Goal: Check status: Check status

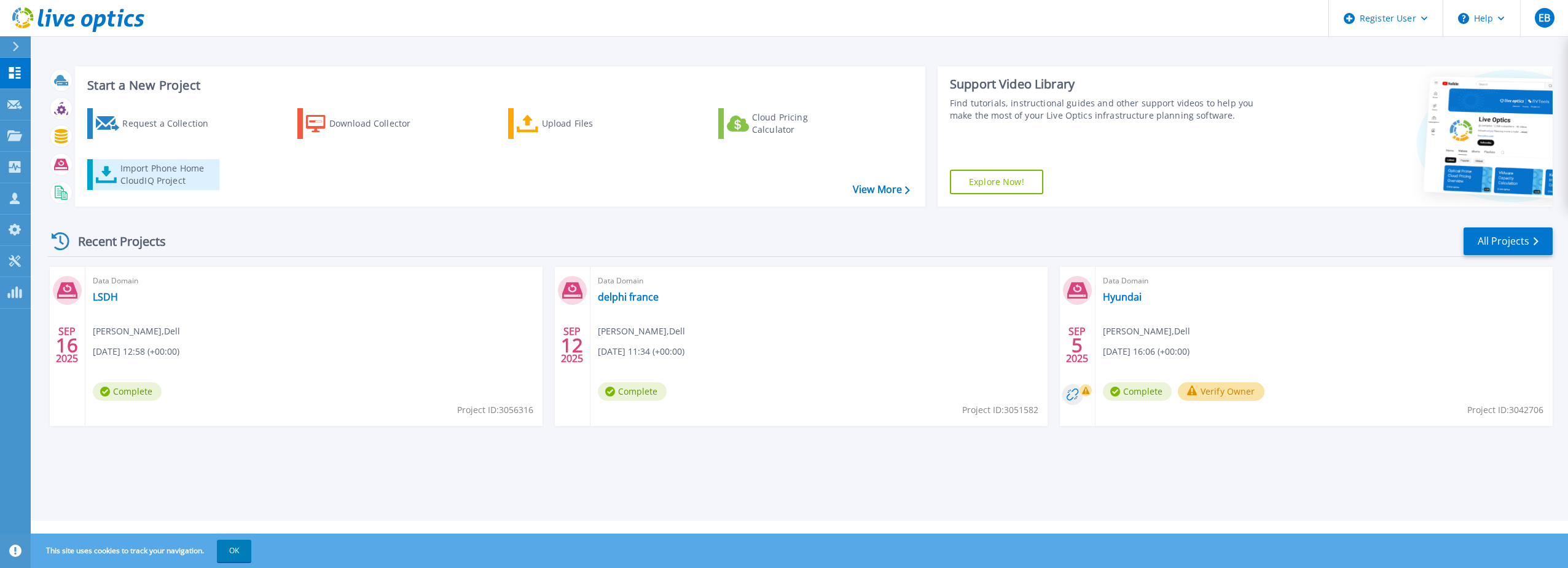
click at [178, 171] on div "Import Phone Home CloudIQ Project" at bounding box center [168, 174] width 96 height 25
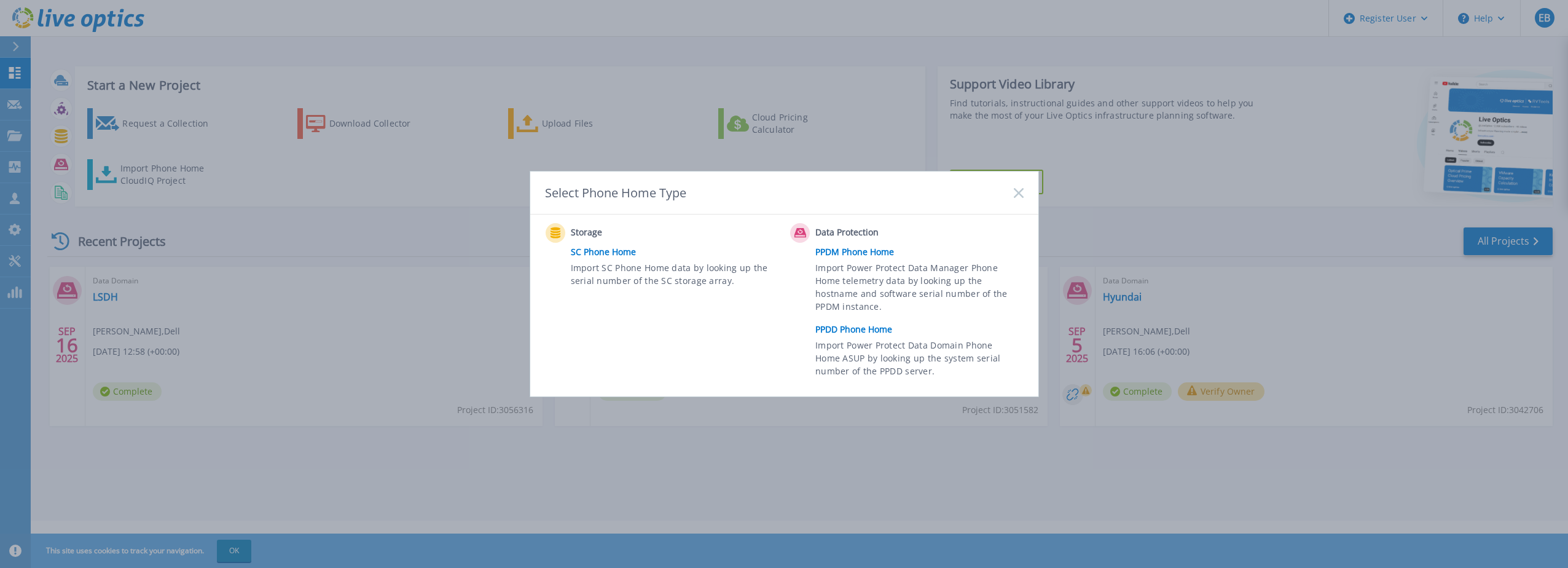
click at [870, 332] on link "PPDD Phone Home" at bounding box center [922, 329] width 214 height 19
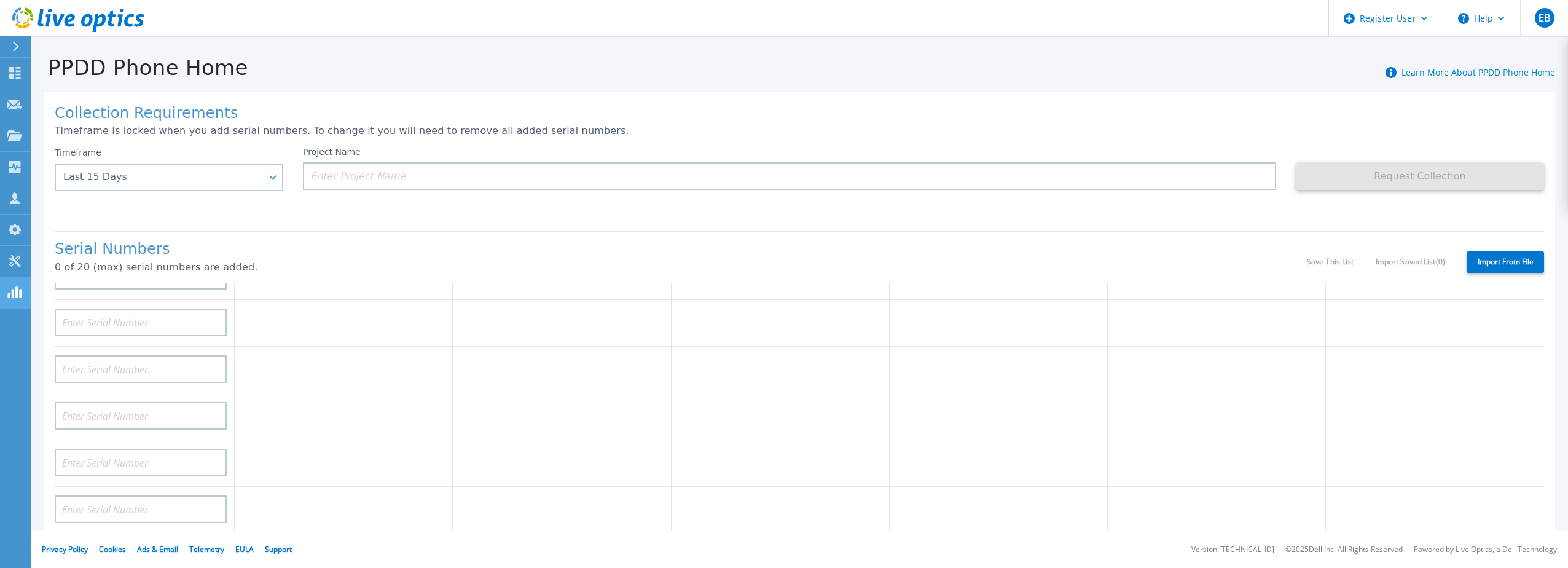
scroll to position [122, 0]
click at [89, 299] on input at bounding box center [140, 310] width 172 height 28
paste input "CKM00182301251"
type input "CKM00182301251"
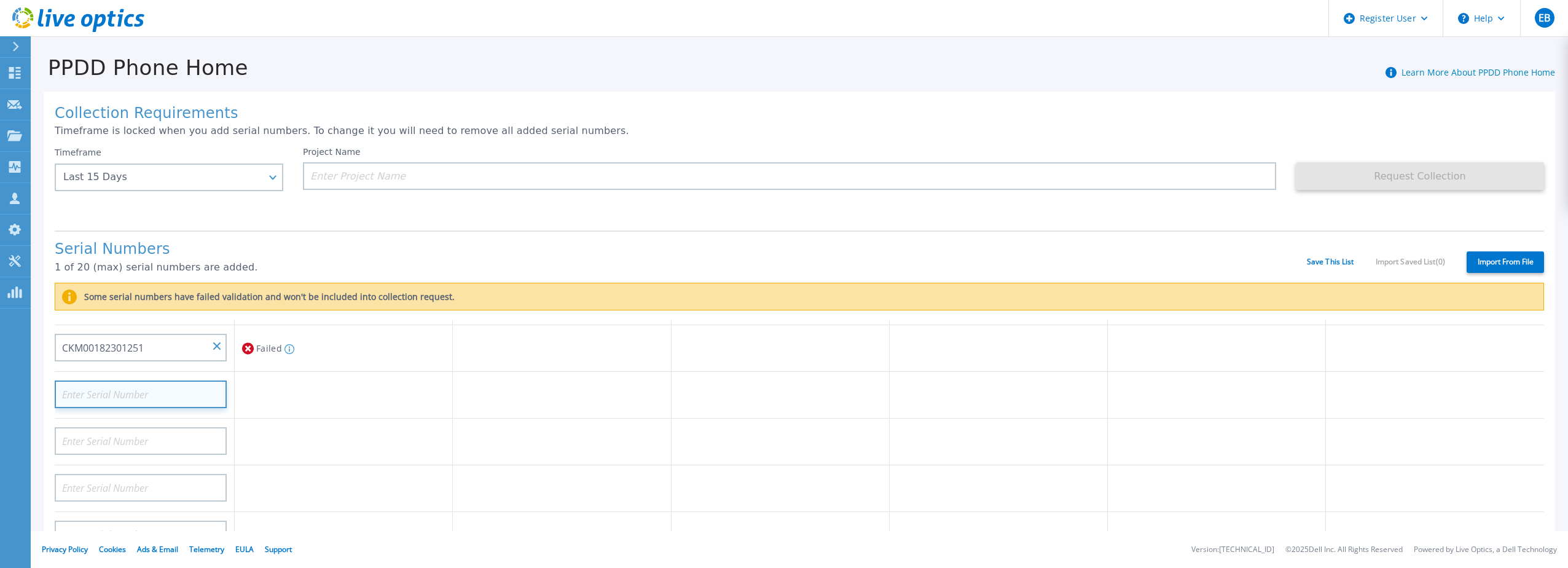
click at [157, 384] on input at bounding box center [140, 394] width 172 height 28
paste input "CKM00182301258"
type input "CKM00182301258"
